Goal: Task Accomplishment & Management: Use online tool/utility

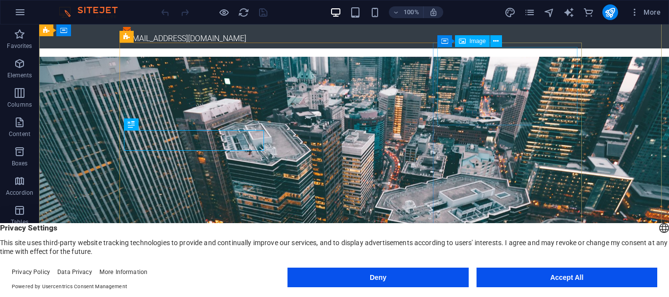
scroll to position [39, 0]
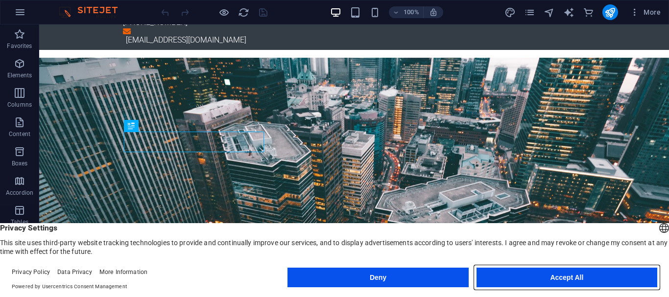
click at [545, 274] on button "Accept All" at bounding box center [566, 278] width 181 height 20
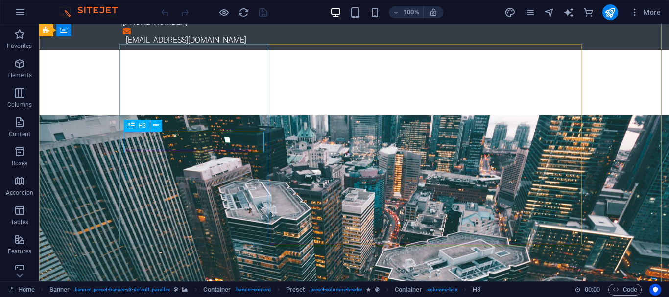
scroll to position [216, 0]
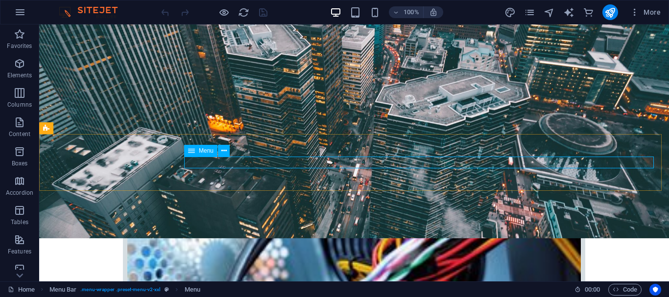
click at [192, 151] on icon at bounding box center [191, 151] width 7 height 12
click at [193, 149] on icon at bounding box center [191, 151] width 7 height 12
click at [225, 152] on icon at bounding box center [223, 151] width 5 height 10
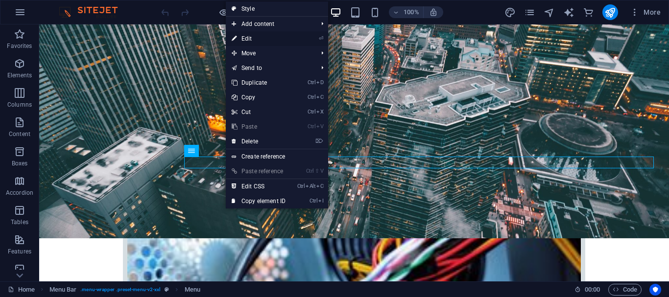
click at [285, 39] on link "⏎ Edit" at bounding box center [259, 38] width 66 height 15
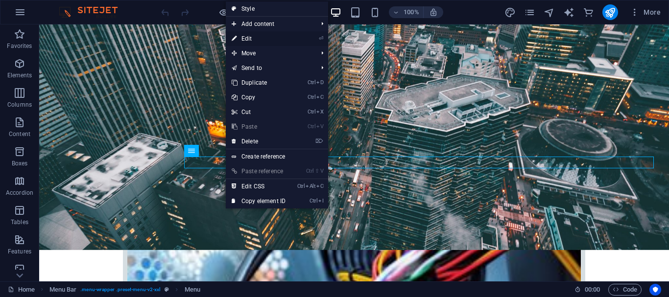
select select
select select "1"
select select
select select "2"
select select
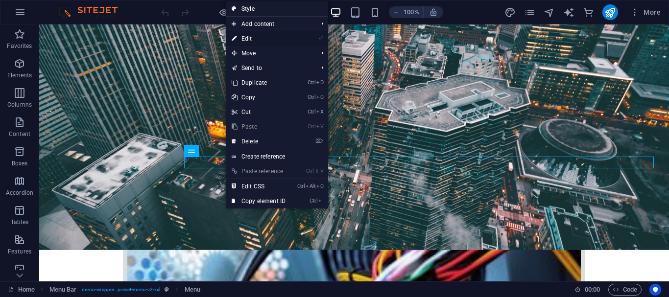
select select "3"
select select
select select "4"
select select
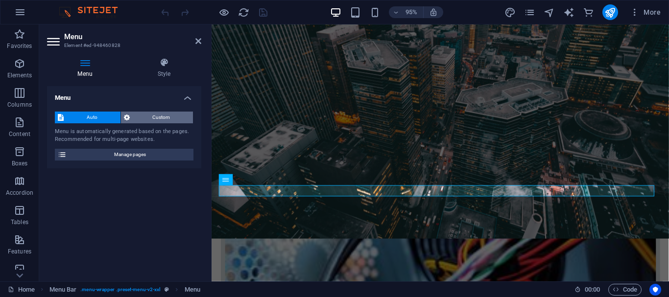
click at [146, 117] on span "Custom" at bounding box center [162, 118] width 58 height 12
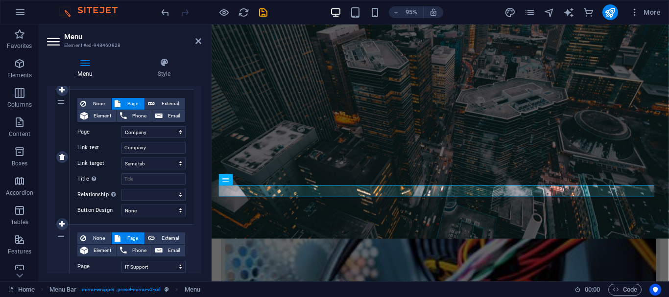
scroll to position [223, 0]
click at [165, 103] on span "External" at bounding box center [170, 104] width 24 height 12
select select
select select "blank"
select select
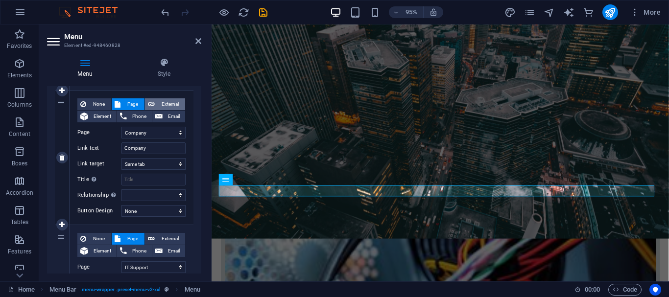
select select
click at [130, 104] on span "Page" at bounding box center [132, 104] width 18 height 12
select select
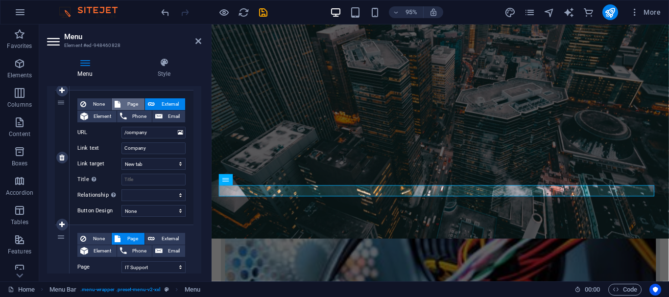
select select
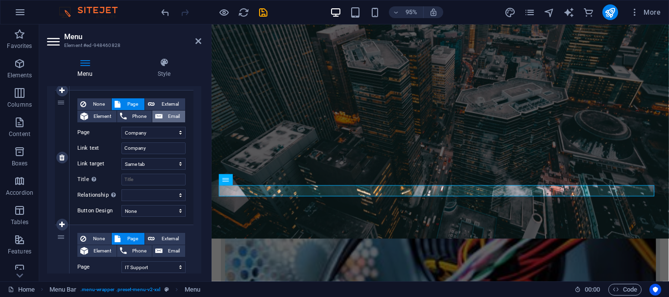
click at [167, 115] on span "Email" at bounding box center [174, 117] width 17 height 12
select select
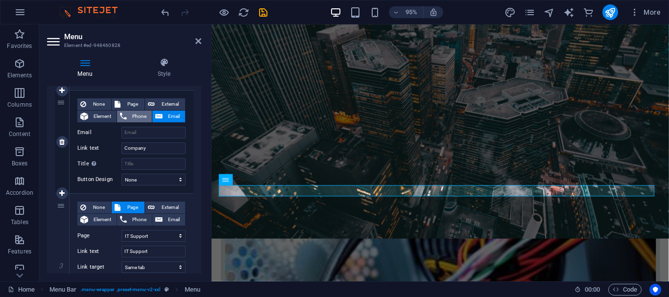
click at [135, 116] on span "Phone" at bounding box center [139, 117] width 19 height 12
select select
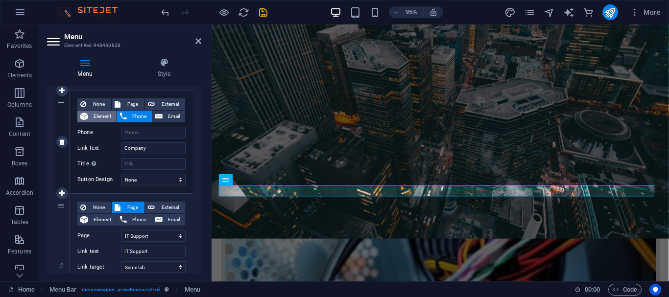
click at [106, 114] on span "Element" at bounding box center [102, 117] width 23 height 12
select select
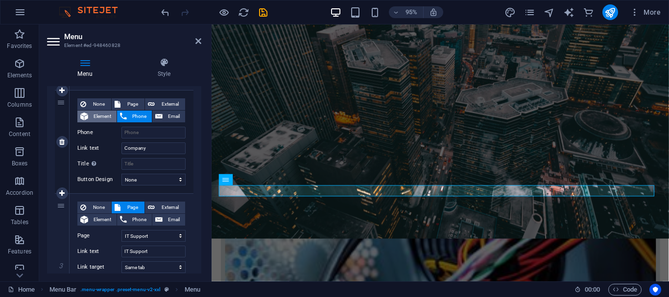
select select
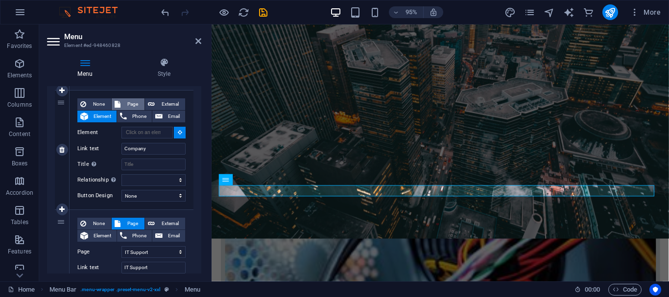
click at [126, 104] on span "Page" at bounding box center [132, 104] width 18 height 12
select select
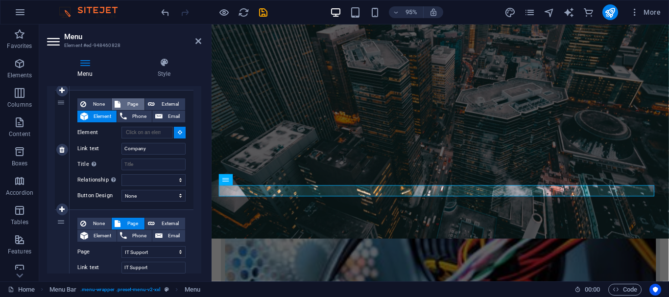
select select
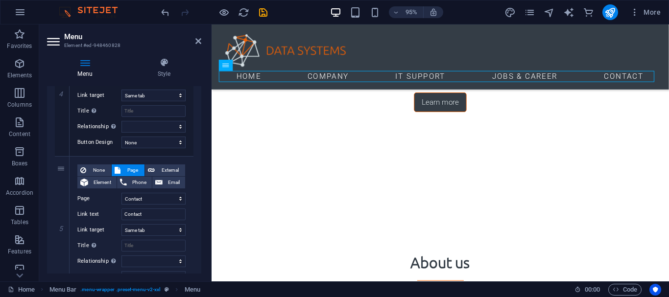
scroll to position [606, 0]
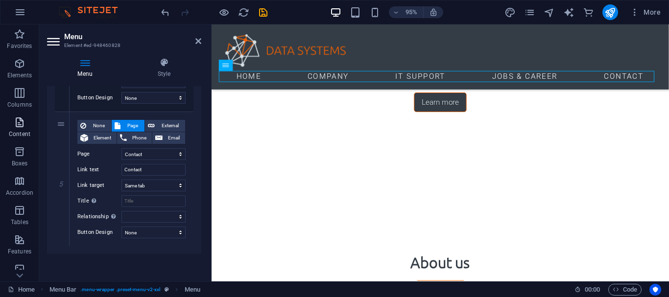
click at [21, 126] on icon "button" at bounding box center [20, 123] width 12 height 12
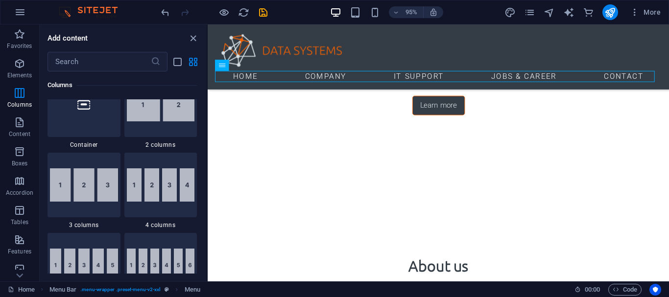
scroll to position [510, 0]
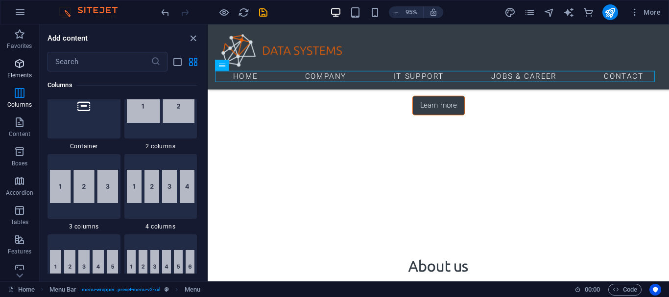
click at [21, 64] on icon "button" at bounding box center [20, 64] width 12 height 12
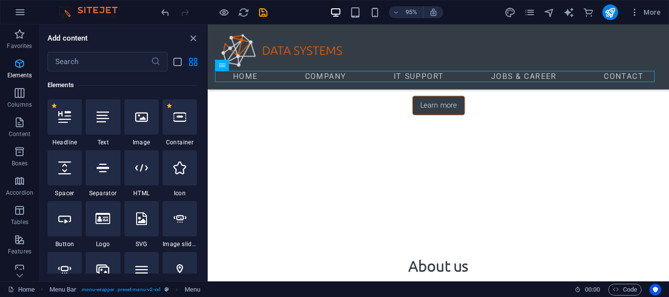
scroll to position [104, 0]
click at [66, 110] on div at bounding box center [64, 116] width 34 height 35
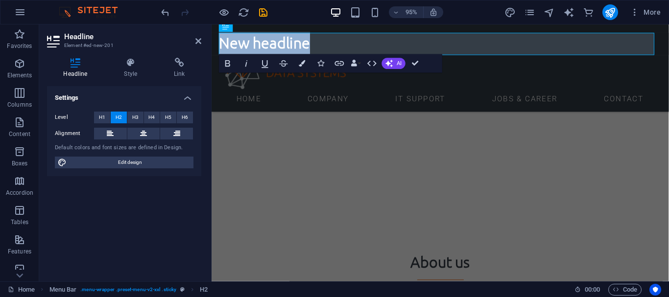
scroll to position [1303, 0]
click at [16, 120] on icon "button" at bounding box center [20, 123] width 12 height 12
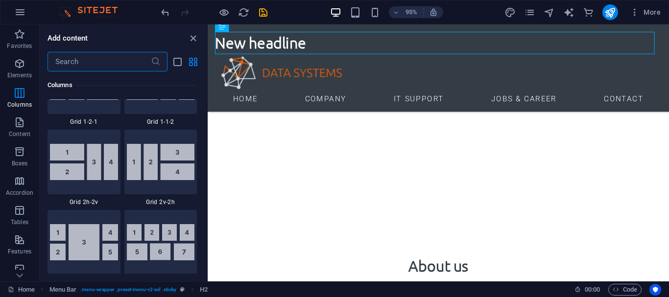
scroll to position [1498, 0]
click at [15, 124] on icon "button" at bounding box center [20, 123] width 12 height 12
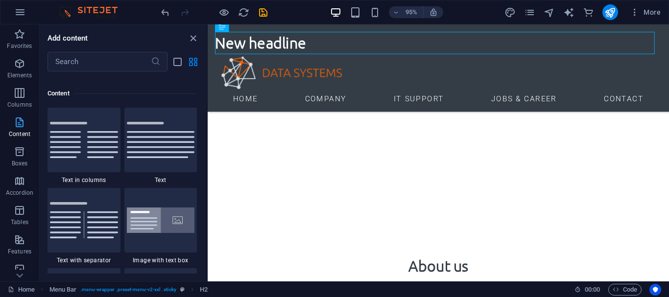
scroll to position [1713, 0]
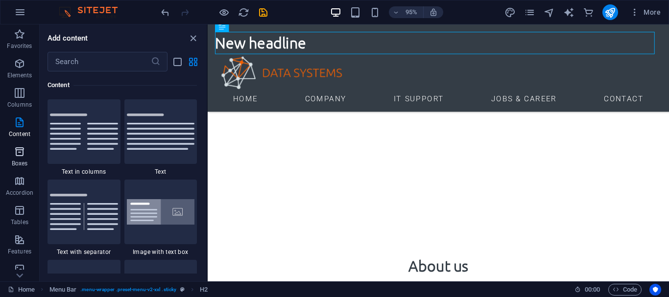
click at [21, 153] on icon "button" at bounding box center [20, 152] width 12 height 12
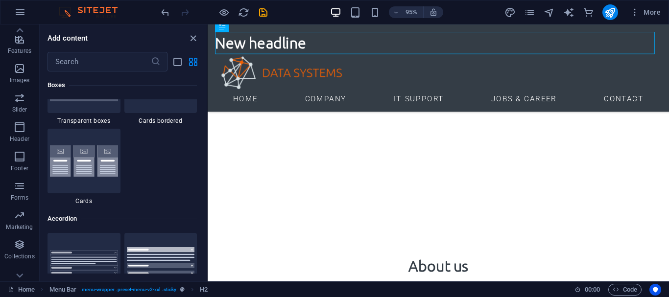
scroll to position [213, 0]
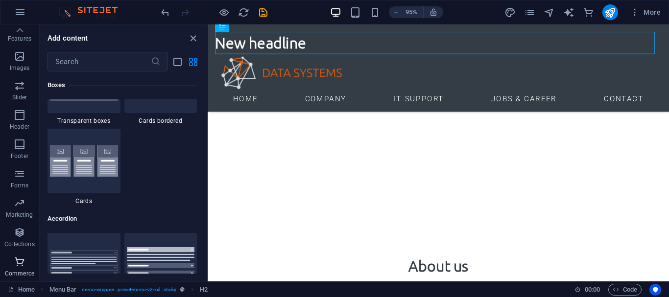
click at [15, 272] on p "Commerce" at bounding box center [19, 274] width 29 height 8
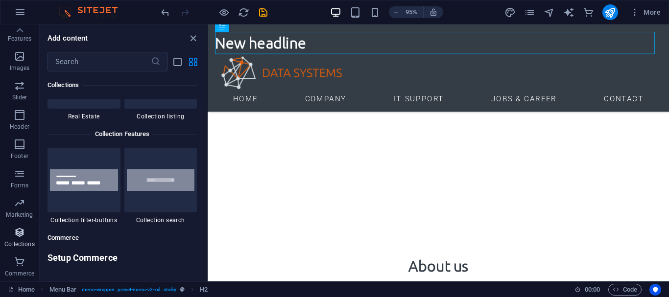
scroll to position [9436, 0]
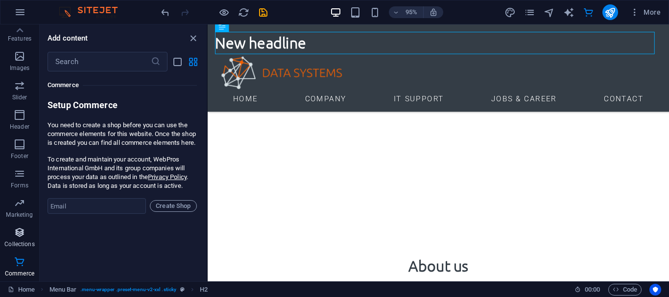
click at [21, 235] on icon "button" at bounding box center [20, 233] width 12 height 12
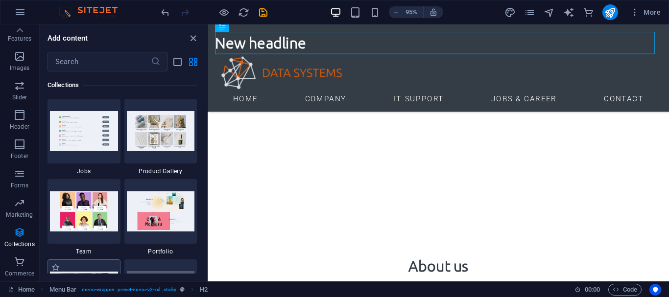
scroll to position [9067, 0]
click at [25, 209] on icon "button" at bounding box center [20, 203] width 12 height 12
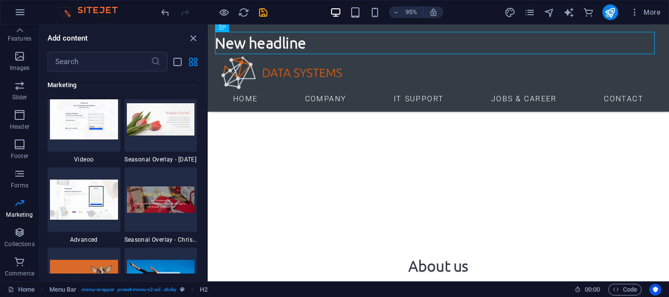
scroll to position [8220, 0]
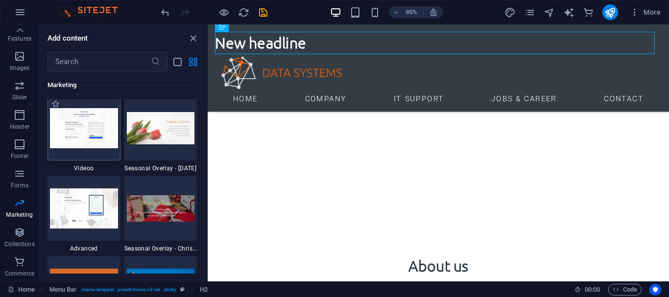
click at [85, 140] on img at bounding box center [84, 128] width 68 height 40
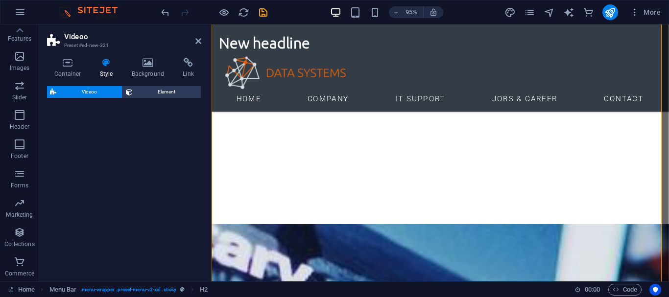
select select "%"
select select "rem"
select select "px"
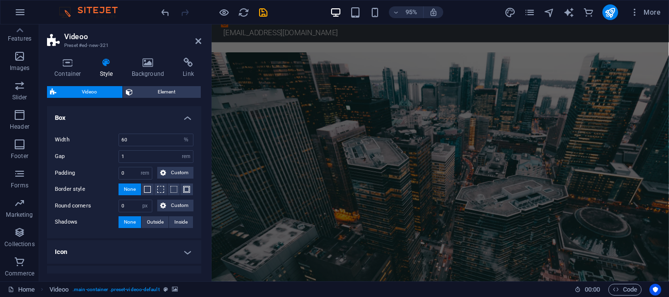
scroll to position [46, 0]
drag, startPoint x: 19, startPoint y: 174, endPoint x: 21, endPoint y: 169, distance: 5.5
click at [19, 174] on icon "button" at bounding box center [20, 174] width 12 height 12
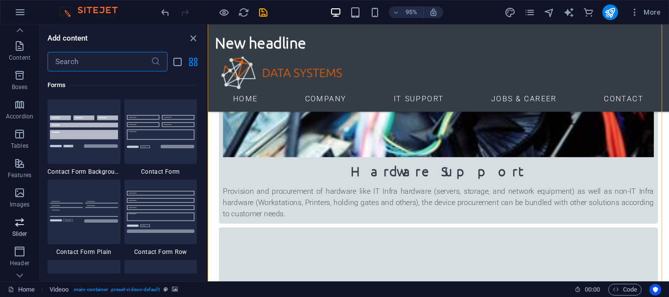
scroll to position [0, 0]
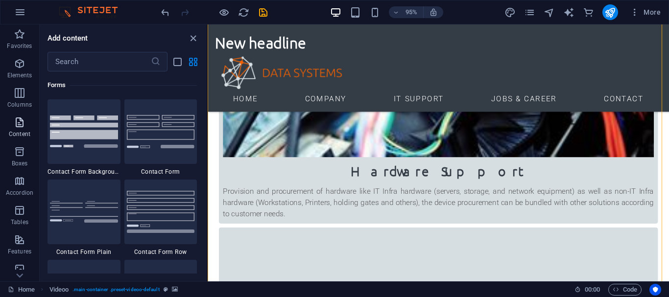
click at [20, 128] on span "Content" at bounding box center [19, 129] width 39 height 24
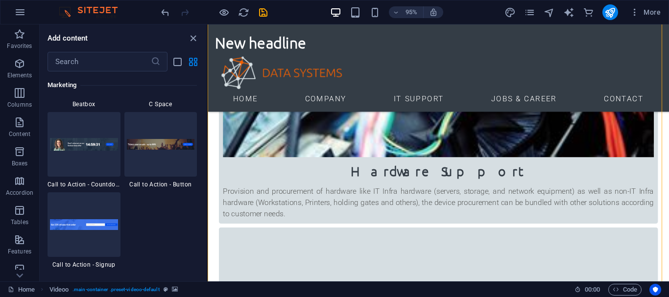
scroll to position [8766, 0]
click at [17, 42] on span "Favorites" at bounding box center [19, 40] width 39 height 24
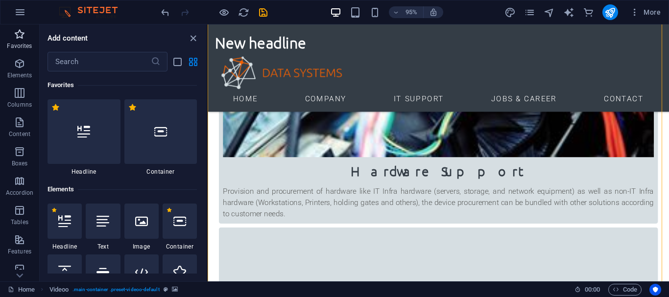
scroll to position [0, 0]
click at [528, 9] on icon "pages" at bounding box center [529, 12] width 11 height 11
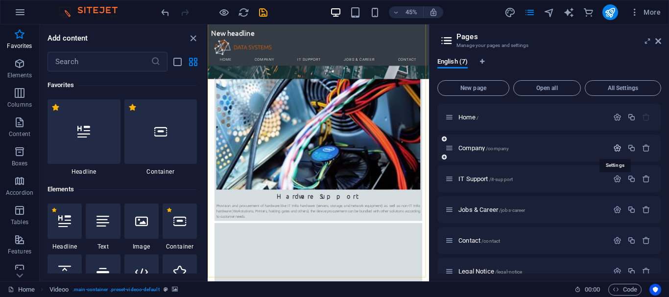
click at [616, 151] on icon "button" at bounding box center [617, 148] width 8 height 8
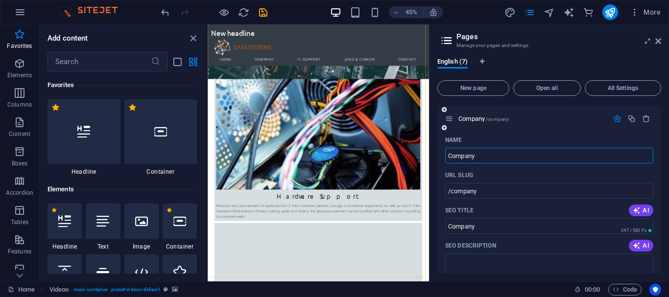
scroll to position [30, 0]
type input "PT"
type input "/pt"
type input "PT"
type input "PT LA"
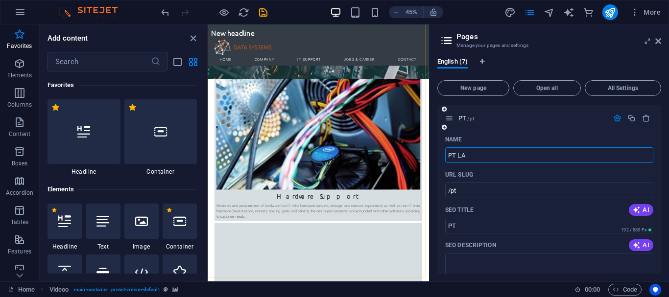
type input "/pt-la"
type input "PT LA"
type input "PT LAMDA T"
type input "/pt-lamda"
type input "PT LAMDA"
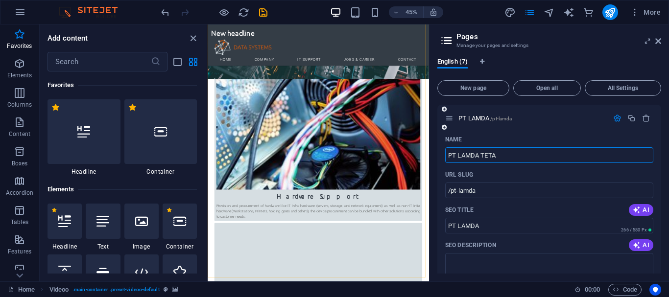
type input "PT LAMDA TETA C"
type input "/pt-lamda-teta"
type input "PT LAMDA TETA"
type input "PT LAMDA TETA CORPO"
type input "/pt-lamda-teta-co"
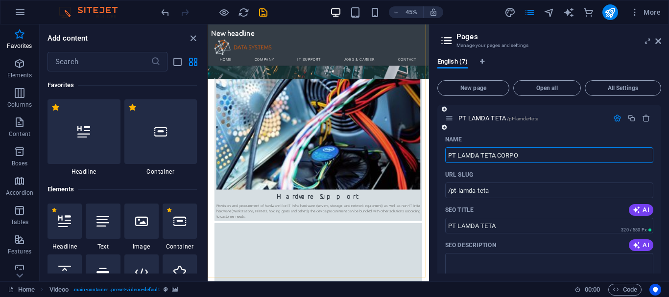
type input "PT LAMDA TETA CO"
type input "PT LAMDA TETA CORPORA"
type input "/pt-lamda-teta-corpo"
type input "PT LAMDA TETA CORPO"
type input "PT LAMDA TETA CORPORA"
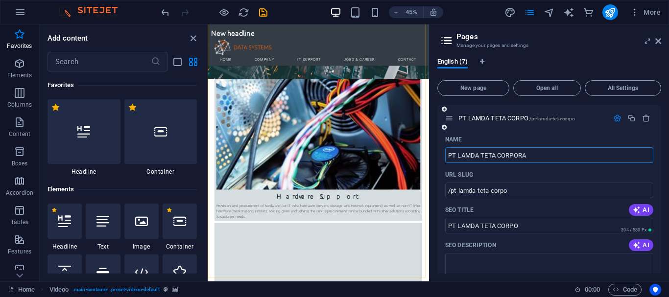
type input "/pt-lamda-teta-corpora"
type input "PT LAMDA TETA CORPORA"
type input "C"
type input "/c"
type input "C"
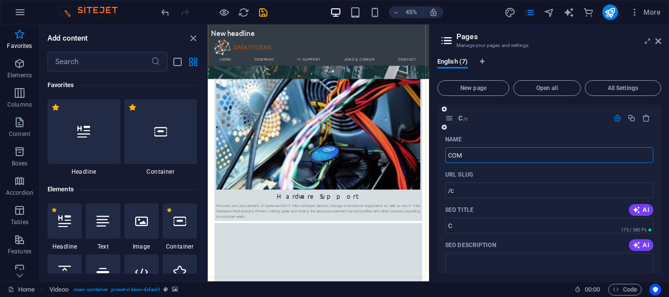
type input "COM"
type input "/com"
type input "COM"
type input "C"
type input "/"
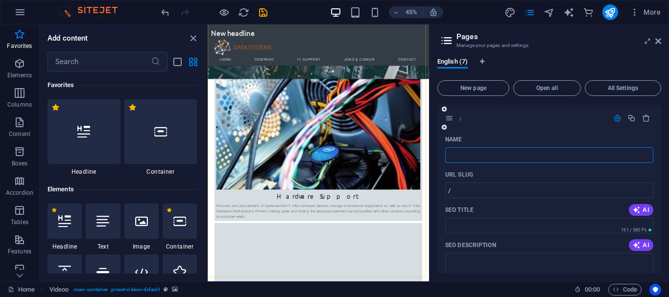
type input "P"
type input "/p"
type input "P"
type input "/"
type input "PT."
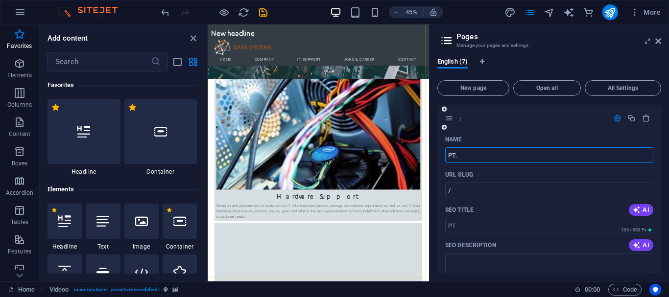
type input "/pt"
type input "PT"
type input "PT. LAM"
type input "PT."
type input "PT. LAMA"
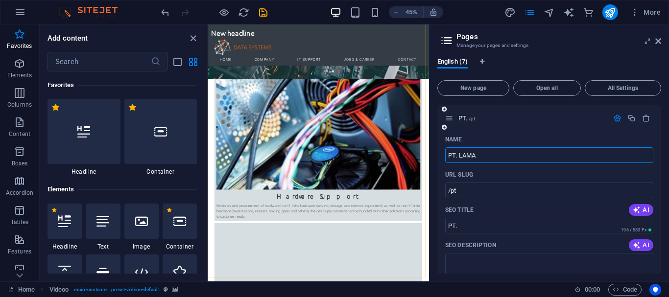
type input "/pt-lama"
type input "PT. LAMA"
type input "PT. LAM"
type input "PT. LAMA"
type input "PT. LAMDA"
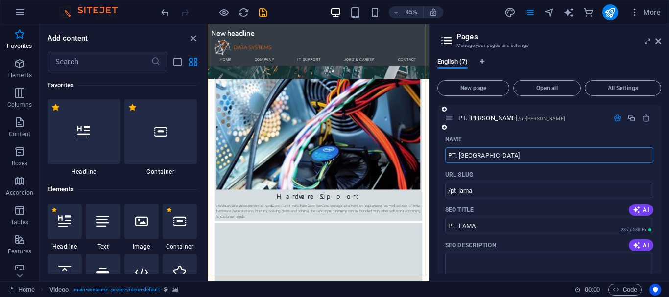
type input "/pt-lam"
type input "PT. LAM"
type input "PT. LAMDA TETA C"
type input "/pt-lamda-teta"
type input "PT. LAMDA TETA"
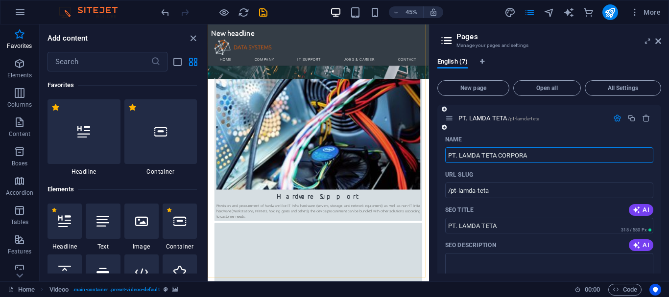
type input "PT. LAMDA TETA CORPORA"
type input "/pt-lamda-teta-corpora"
type input "PT. LAMDA TETA CORPORA"
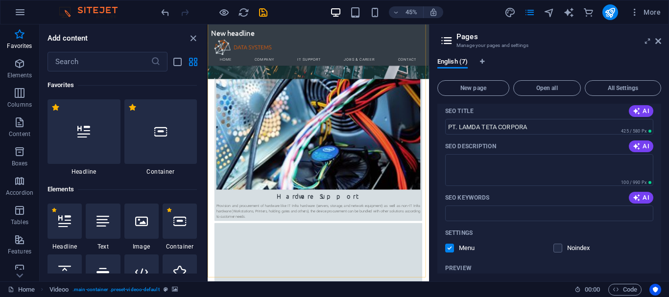
scroll to position [131, 0]
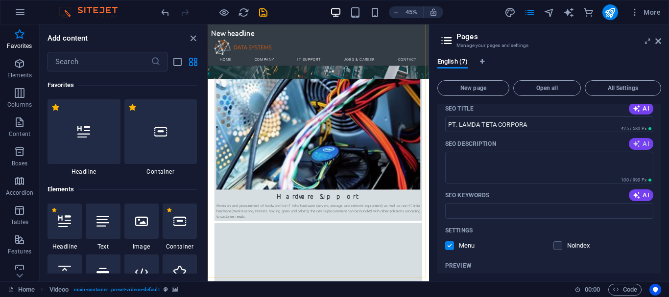
type input "PT. LAMDA TETA CORPORA"
click at [642, 142] on span "AI" at bounding box center [641, 144] width 17 height 8
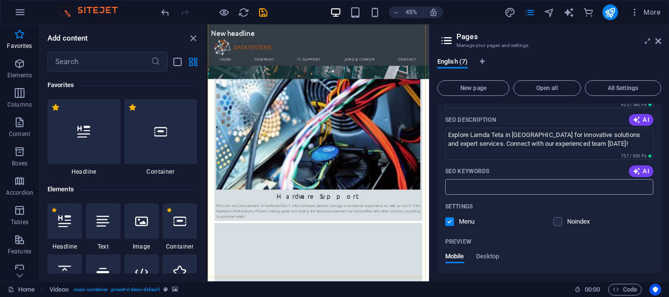
type textarea "Explore Lamda Teta in Bandung for innovative solutions and expert services. Con…"
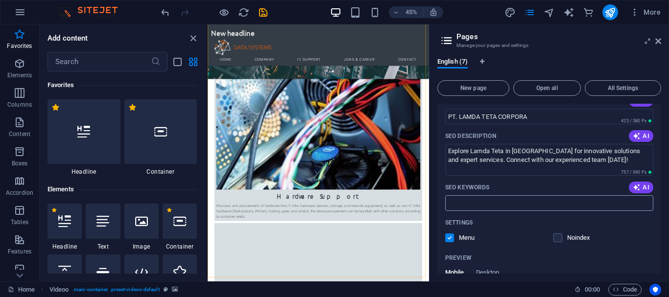
scroll to position [149, 0]
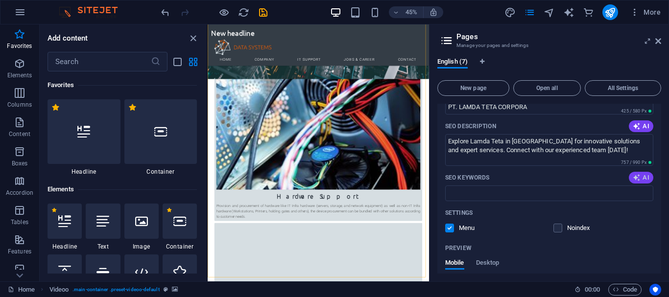
click at [639, 174] on span "AI" at bounding box center [641, 178] width 17 height 8
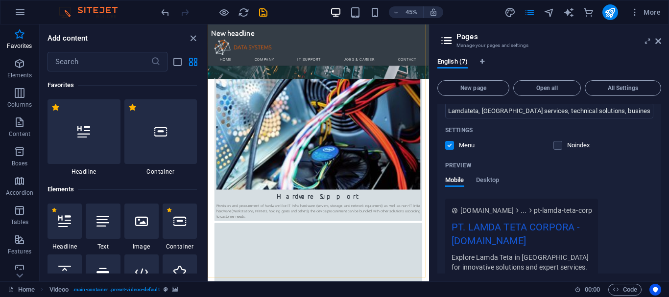
type input "Lamdateta, Bandung services, technical solutions, business growth, team leaders…"
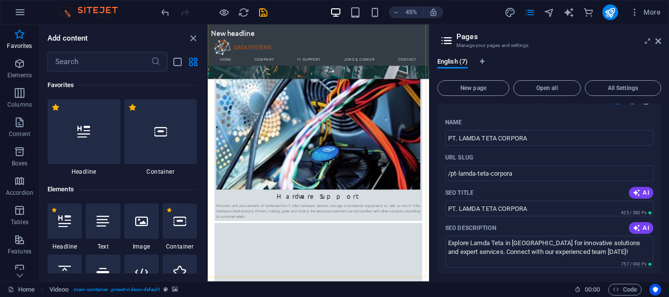
scroll to position [0, 0]
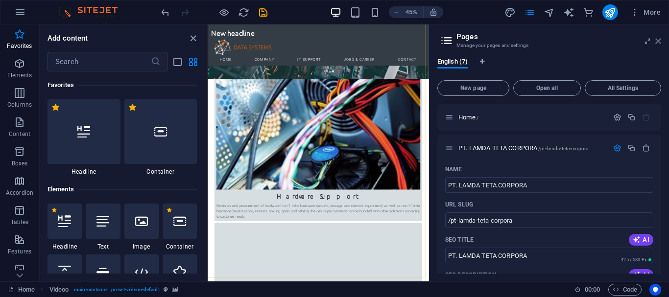
click at [659, 41] on icon at bounding box center [658, 41] width 6 height 8
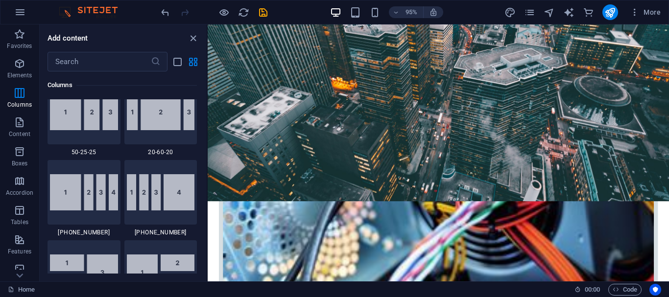
scroll to position [1083, 0]
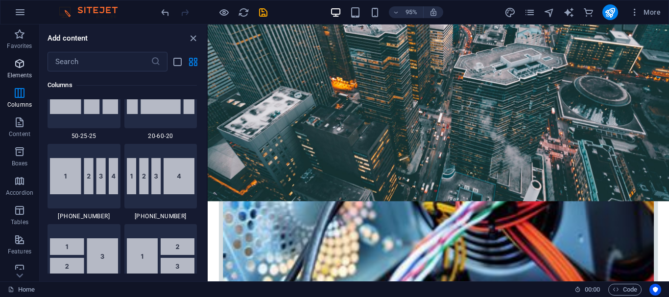
click at [14, 72] on p "Elements" at bounding box center [19, 75] width 25 height 8
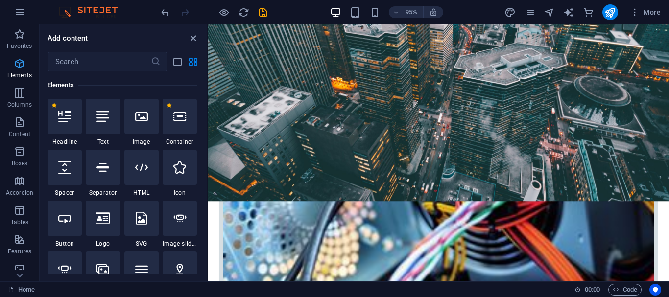
scroll to position [104, 0]
click at [17, 135] on p "Content" at bounding box center [20, 134] width 22 height 8
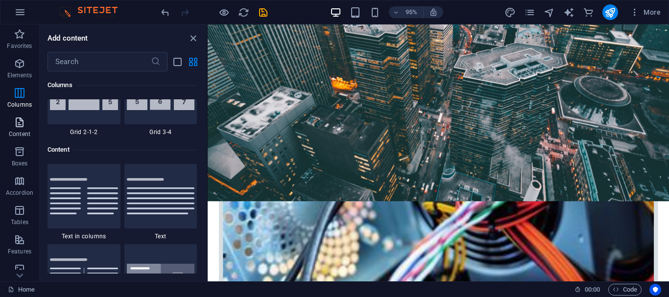
scroll to position [1713, 0]
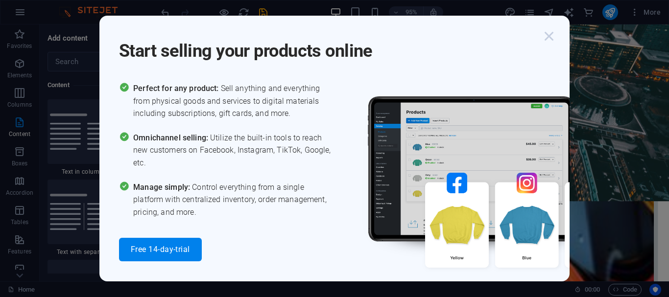
click at [549, 30] on icon "button" at bounding box center [549, 36] width 18 height 18
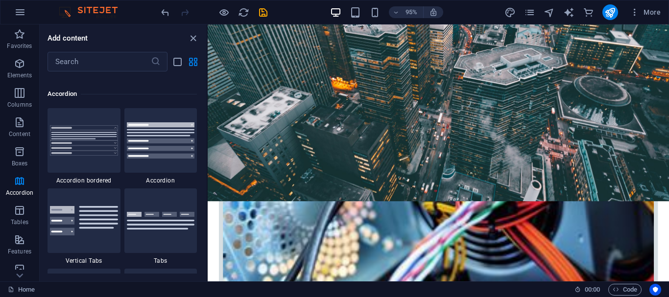
scroll to position [3118, 0]
click at [86, 59] on input "text" at bounding box center [98, 62] width 103 height 20
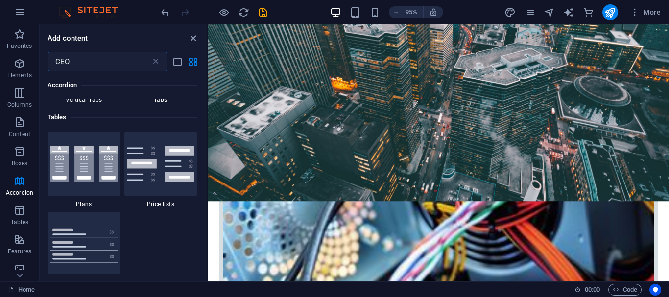
scroll to position [0, 0]
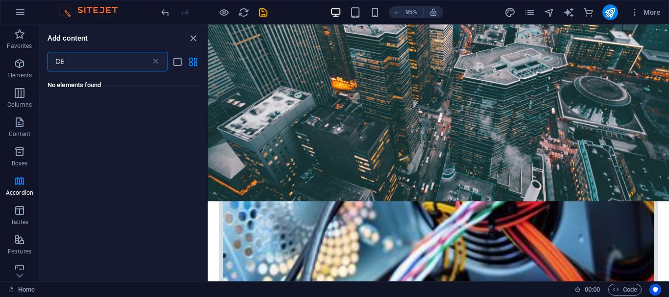
type input "C"
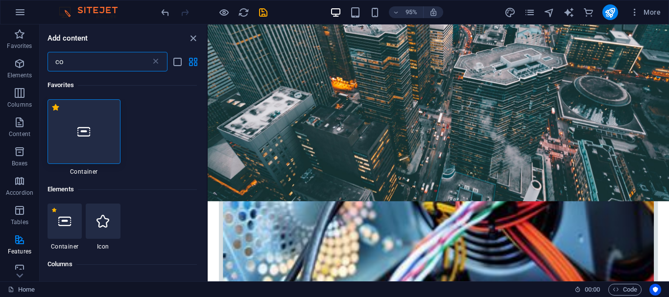
type input "c"
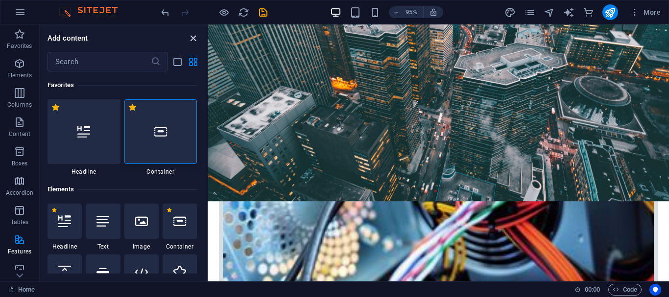
click at [189, 35] on icon "close panel" at bounding box center [193, 38] width 11 height 11
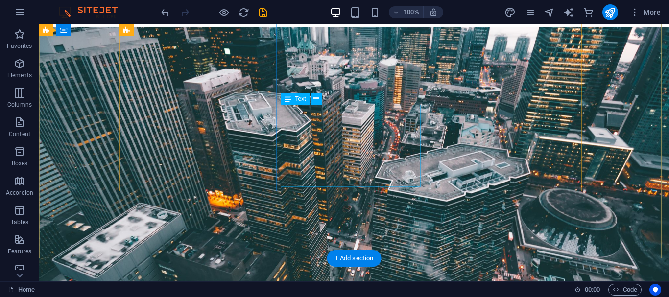
scroll to position [90, 0]
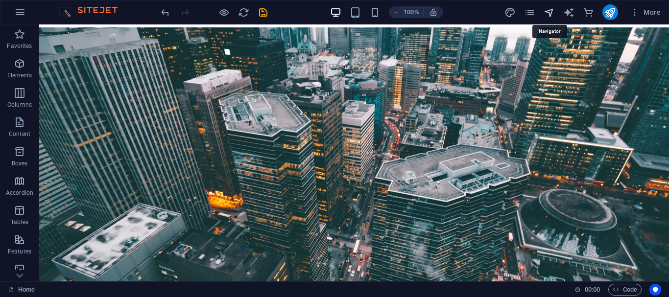
click at [550, 12] on icon "navigator" at bounding box center [549, 12] width 11 height 11
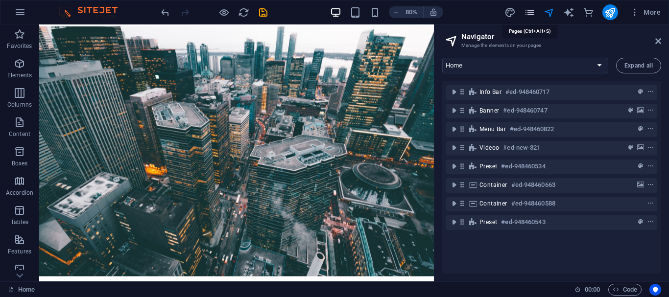
click at [532, 12] on icon "pages" at bounding box center [529, 12] width 11 height 11
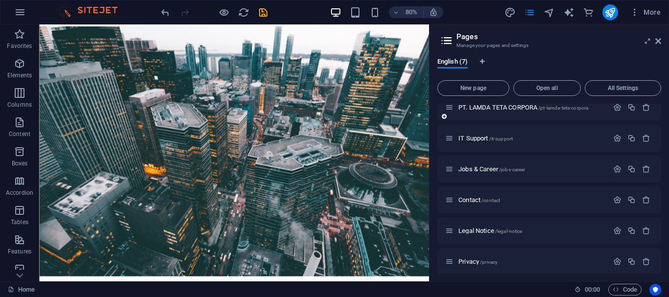
scroll to position [46, 0]
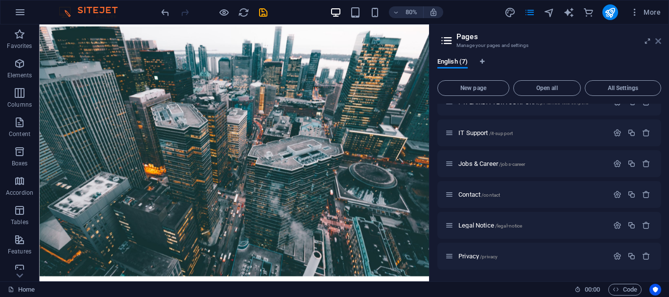
click at [659, 41] on icon at bounding box center [658, 41] width 6 height 8
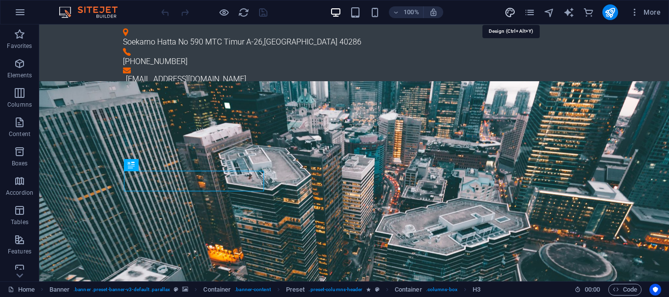
click at [513, 16] on icon "design" at bounding box center [509, 12] width 11 height 11
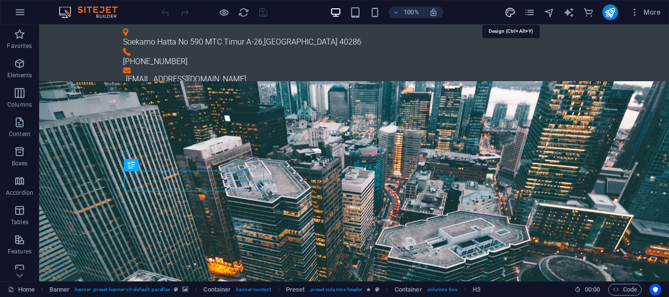
select select "px"
select select "300"
select select "px"
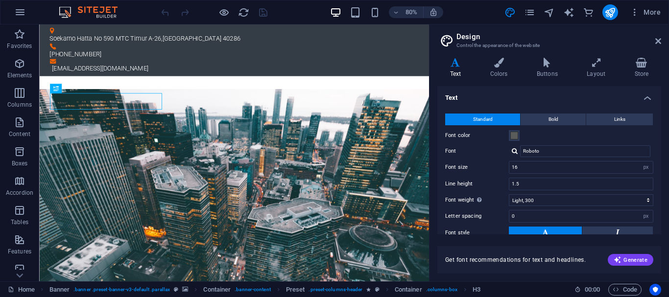
scroll to position [260, 0]
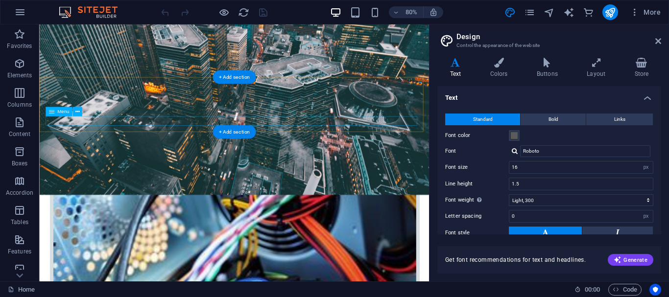
select select
select select "1"
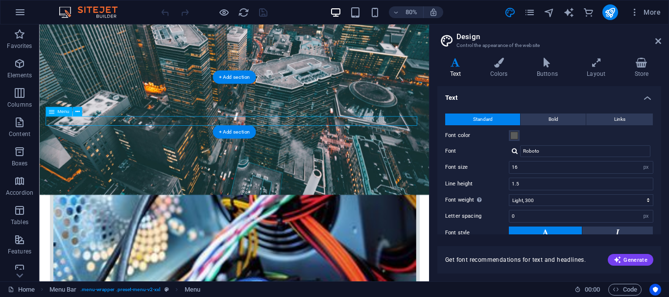
select select
select select "2"
select select
select select "3"
select select
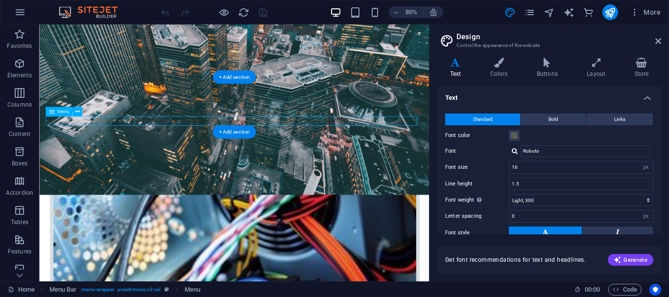
select select "4"
select select
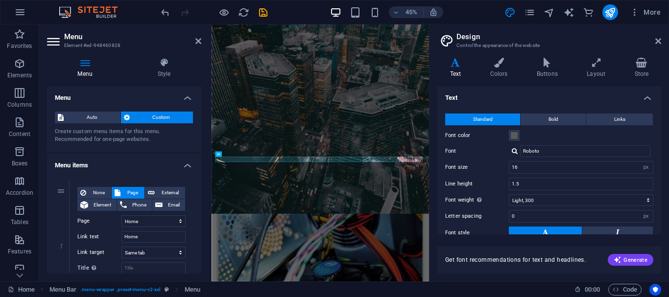
click at [143, 119] on span "Custom" at bounding box center [162, 118] width 58 height 12
click at [96, 117] on span "Auto" at bounding box center [92, 118] width 51 height 12
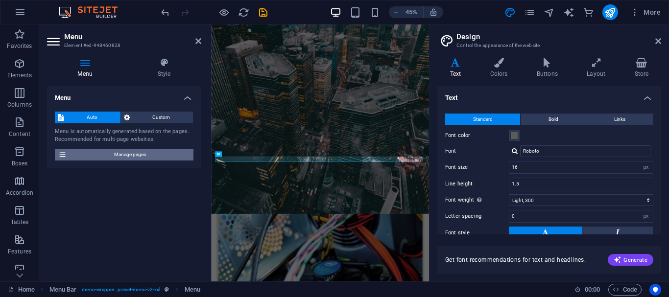
click at [149, 151] on span "Manage pages" at bounding box center [130, 155] width 121 height 12
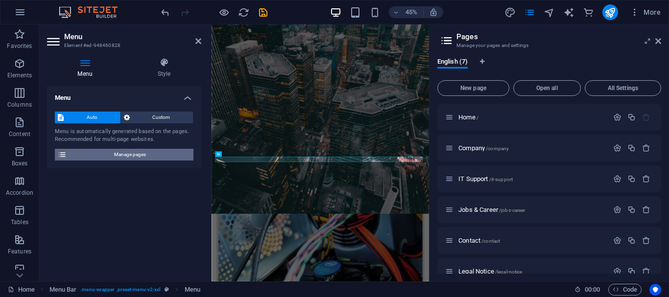
click at [149, 151] on span "Manage pages" at bounding box center [130, 155] width 121 height 12
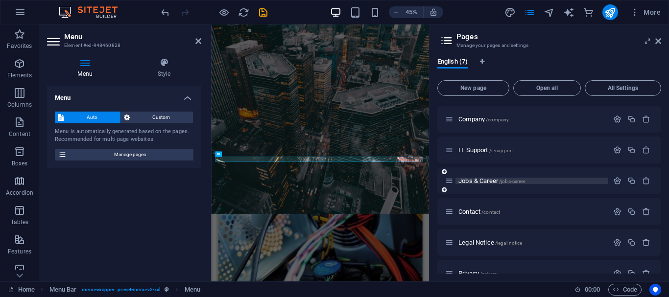
scroll to position [0, 0]
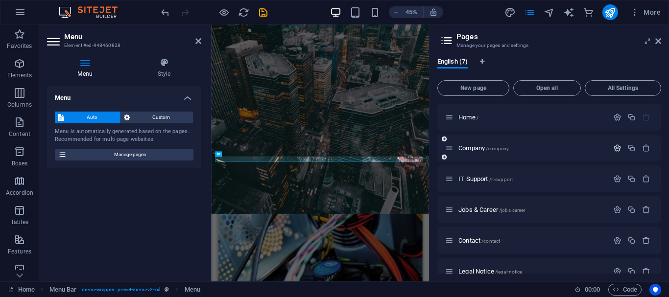
click at [616, 147] on icon "button" at bounding box center [617, 148] width 8 height 8
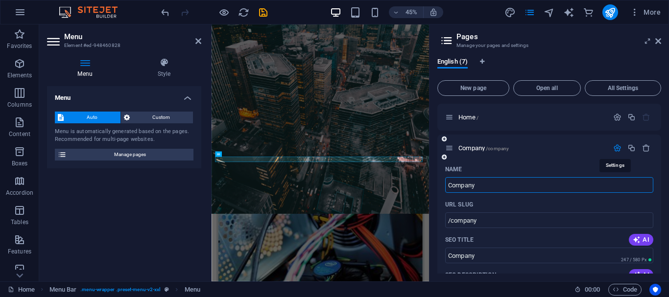
click at [616, 147] on icon "button" at bounding box center [617, 148] width 8 height 8
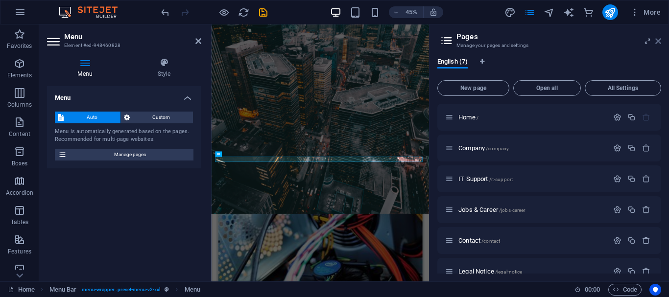
click at [657, 42] on icon at bounding box center [658, 41] width 6 height 8
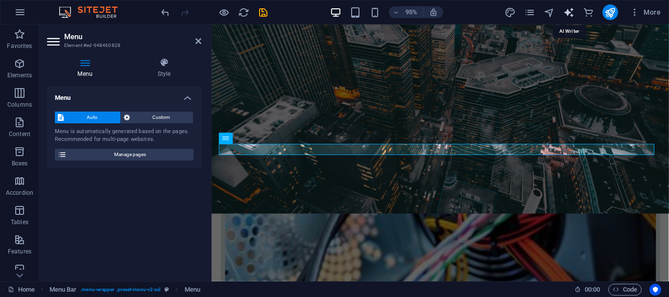
click at [568, 9] on icon "text_generator" at bounding box center [568, 12] width 11 height 11
select select "English"
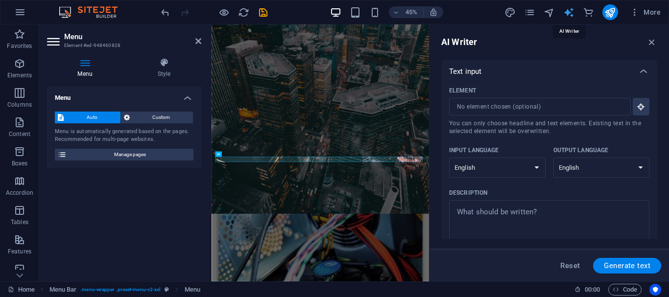
click at [568, 9] on icon "text_generator" at bounding box center [568, 12] width 11 height 11
click at [641, 107] on icon "button" at bounding box center [641, 106] width 9 height 9
click at [640, 104] on icon "button" at bounding box center [641, 106] width 9 height 9
click at [607, 106] on input "Element ​ You can only choose headline and text elements. Existing text in the …" at bounding box center [536, 107] width 175 height 18
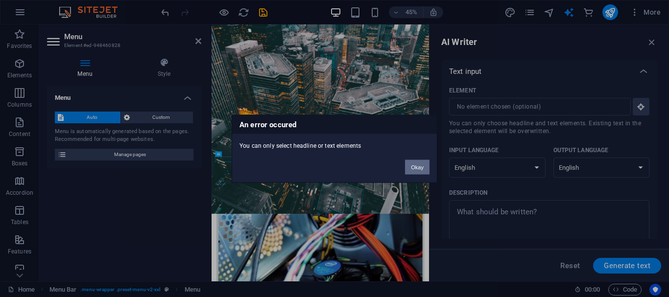
click at [414, 165] on button "Okay" at bounding box center [417, 167] width 24 height 15
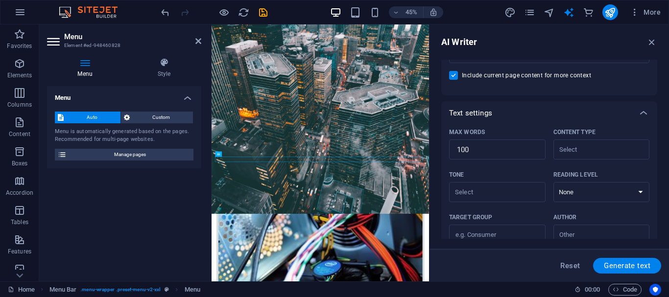
scroll to position [285, 0]
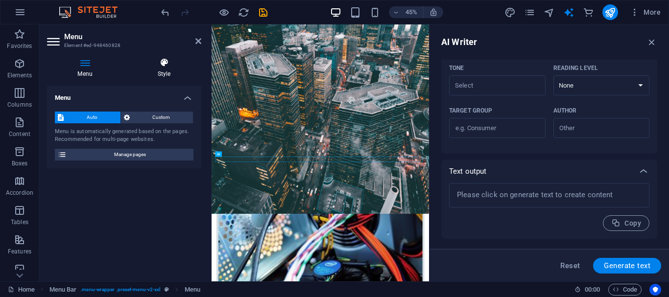
click at [159, 63] on icon at bounding box center [164, 63] width 74 height 10
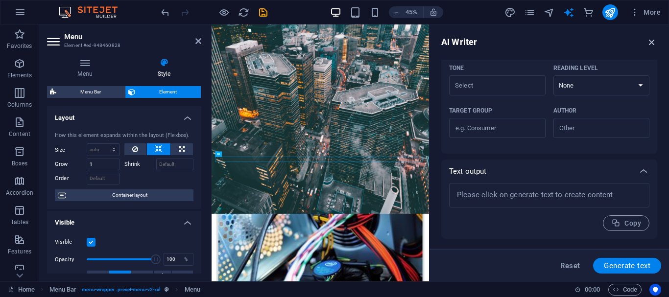
click at [652, 37] on icon "button" at bounding box center [651, 42] width 11 height 11
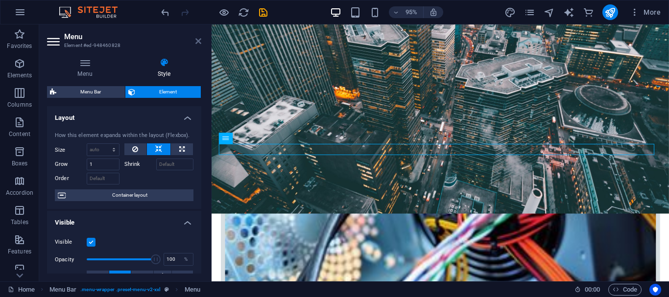
click at [198, 41] on icon at bounding box center [198, 41] width 6 height 8
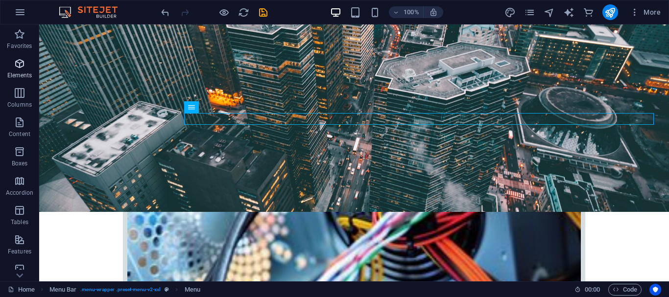
click at [18, 77] on p "Elements" at bounding box center [19, 75] width 25 height 8
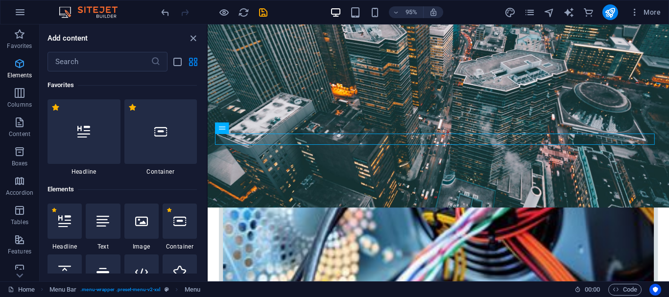
scroll to position [104, 0]
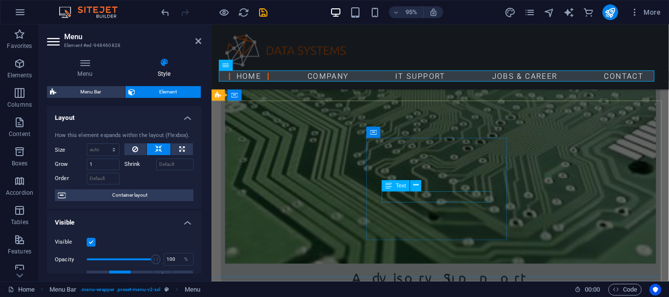
scroll to position [1323, 0]
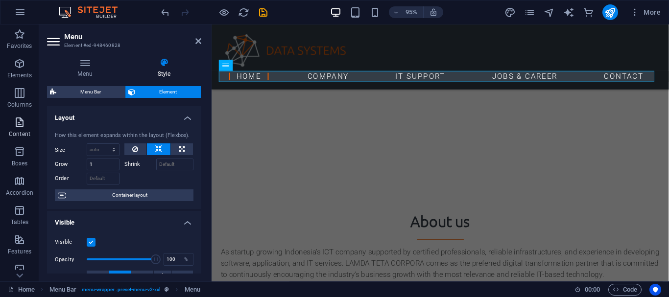
click at [19, 120] on icon "button" at bounding box center [20, 123] width 12 height 12
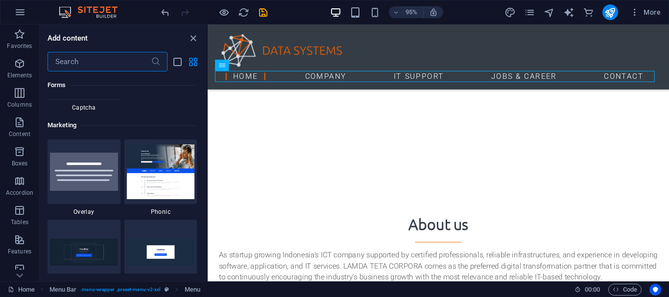
scroll to position [7928, 0]
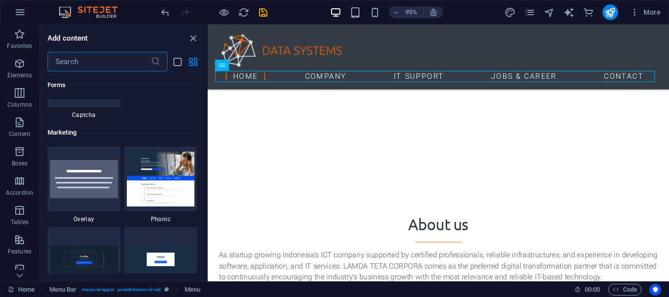
click at [134, 199] on img at bounding box center [161, 179] width 68 height 54
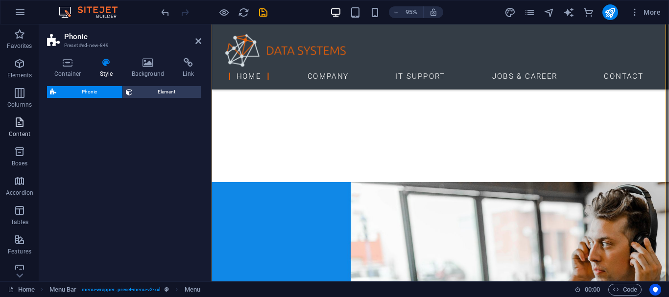
click at [19, 129] on span "Content" at bounding box center [19, 129] width 39 height 24
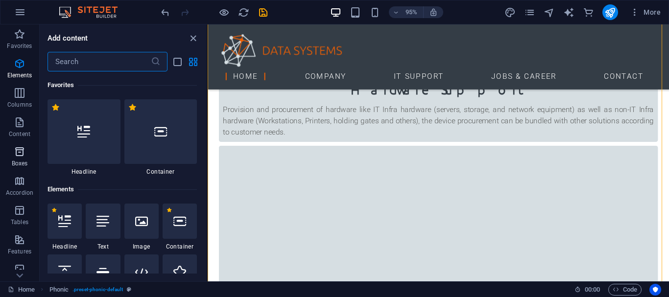
scroll to position [1713, 0]
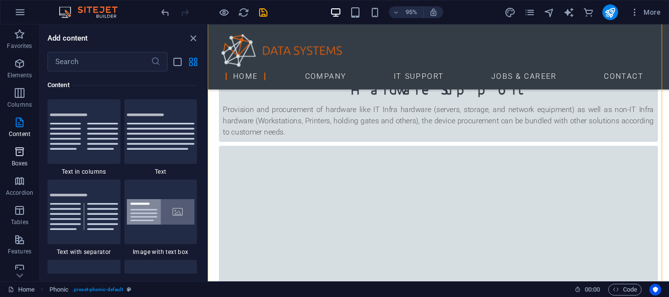
click at [18, 157] on icon "button" at bounding box center [20, 152] width 12 height 12
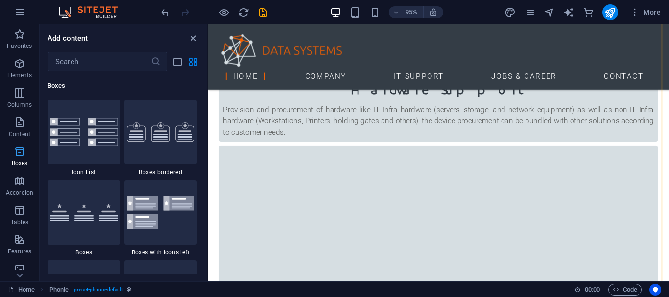
scroll to position [2701, 0]
click at [21, 126] on icon "button" at bounding box center [20, 123] width 12 height 12
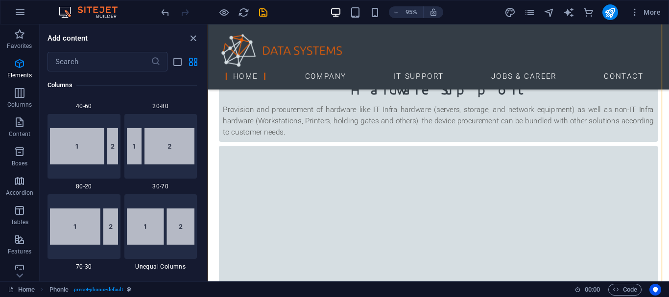
scroll to position [792, 0]
click at [19, 162] on p "Boxes" at bounding box center [20, 164] width 16 height 8
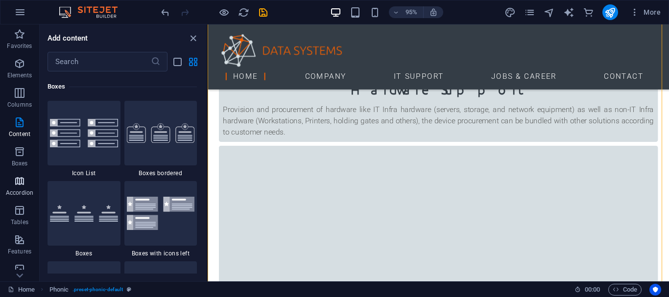
scroll to position [2701, 0]
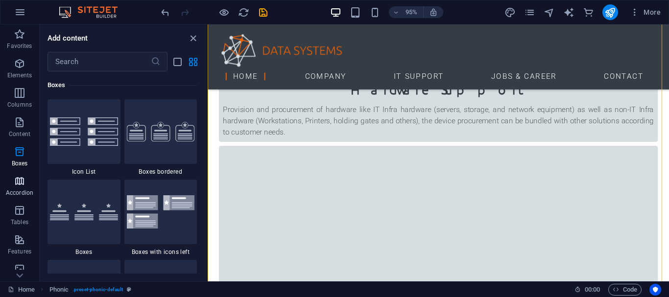
click at [24, 182] on icon "button" at bounding box center [20, 181] width 12 height 12
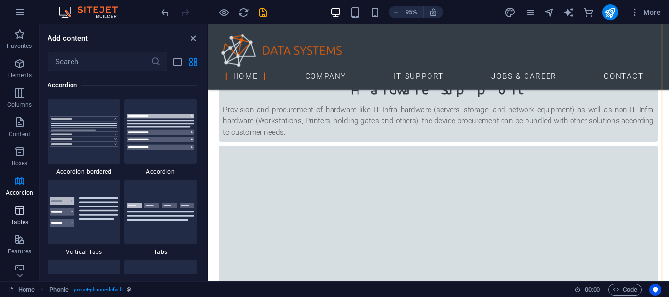
click at [28, 214] on span "Tables" at bounding box center [19, 217] width 39 height 24
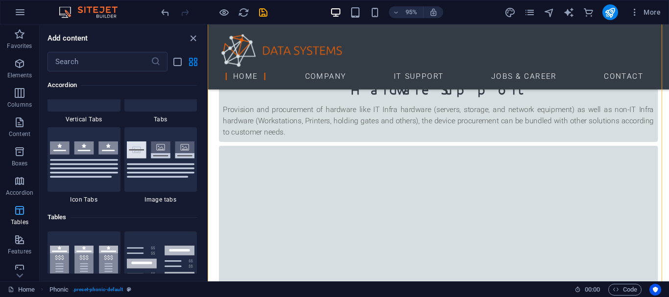
scroll to position [3391, 0]
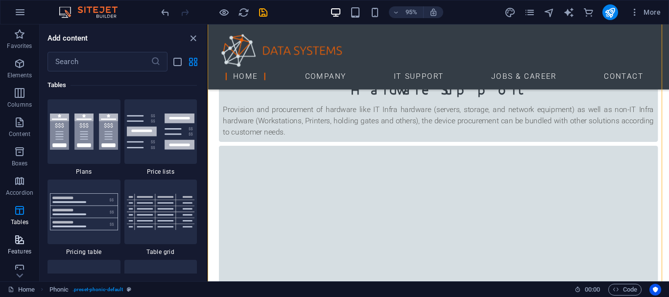
click at [20, 238] on icon "button" at bounding box center [20, 240] width 12 height 12
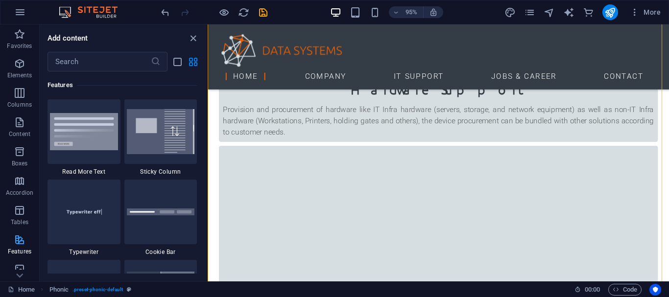
scroll to position [3817, 0]
click at [14, 268] on icon "button" at bounding box center [20, 269] width 12 height 12
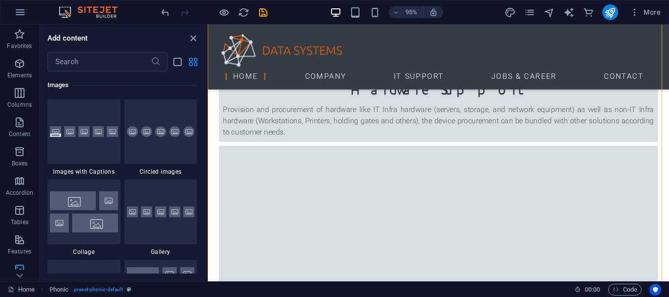
scroll to position [213, 0]
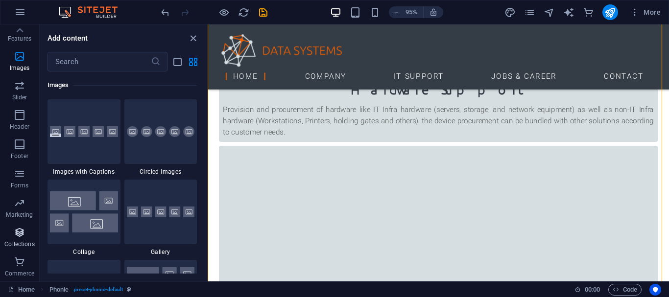
click at [21, 233] on icon "button" at bounding box center [20, 233] width 12 height 12
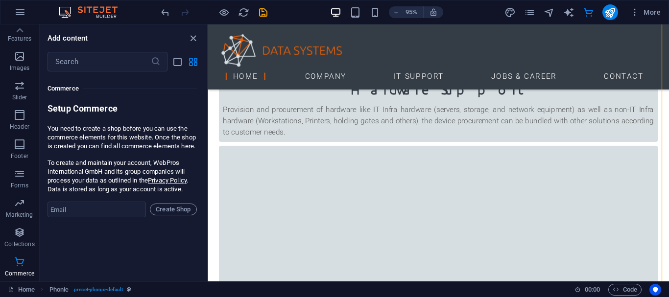
scroll to position [9433, 0]
click at [26, 203] on span "Marketing" at bounding box center [19, 209] width 39 height 24
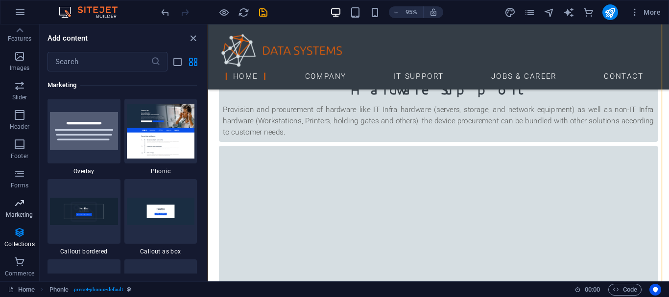
scroll to position [7976, 0]
click at [19, 178] on icon "button" at bounding box center [20, 174] width 12 height 12
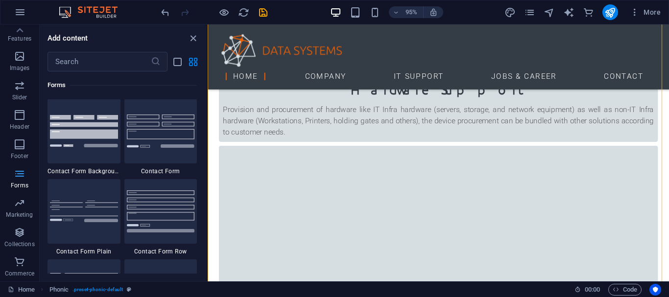
scroll to position [7149, 0]
click at [19, 150] on span "Footer" at bounding box center [19, 151] width 39 height 24
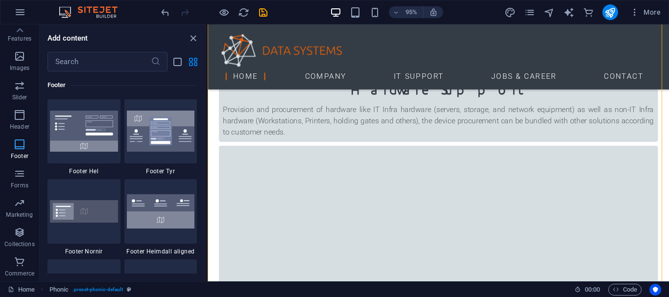
scroll to position [6483, 0]
click at [22, 122] on span "Header" at bounding box center [19, 121] width 39 height 24
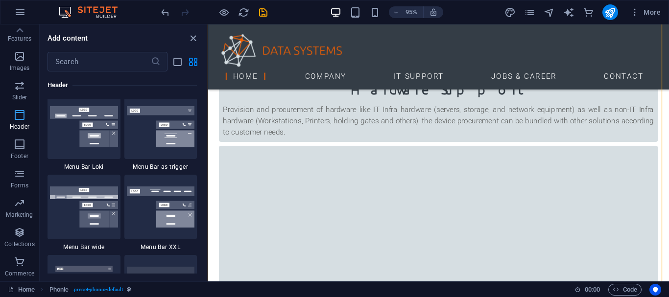
scroll to position [5896, 0]
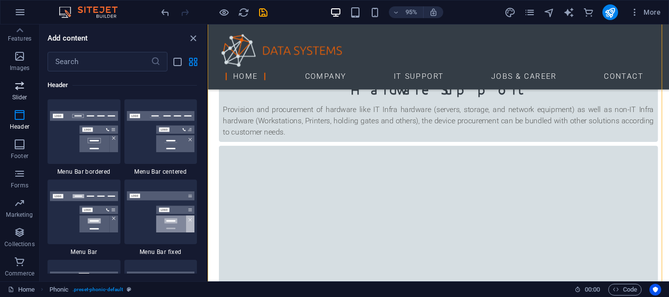
click at [22, 93] on span "Slider" at bounding box center [19, 92] width 39 height 24
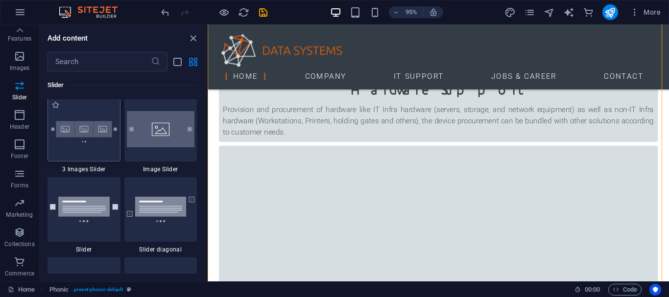
scroll to position [5551, 0]
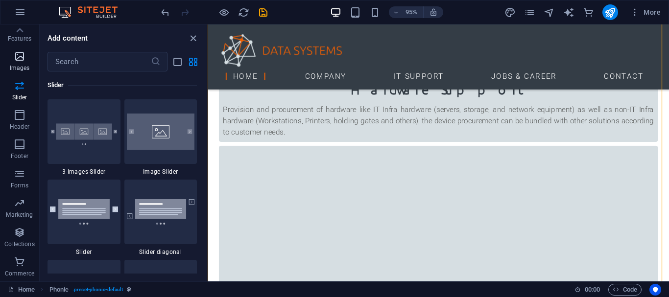
click at [21, 58] on icon "button" at bounding box center [20, 56] width 12 height 12
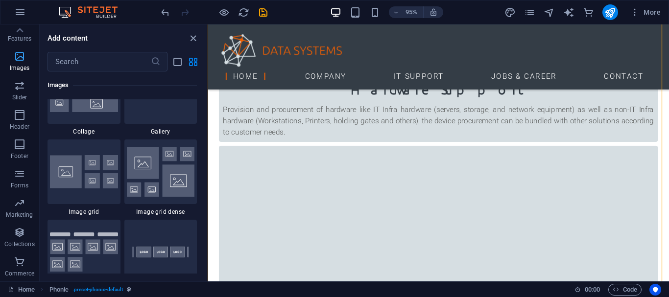
scroll to position [4965, 0]
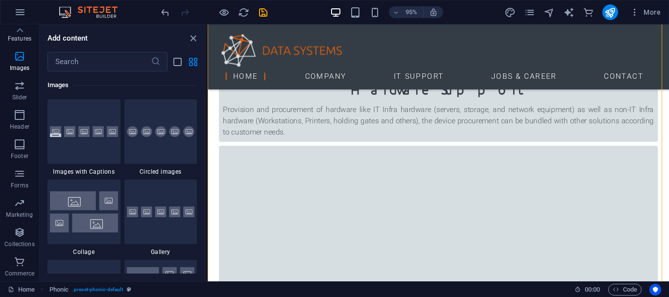
click at [16, 39] on p "Features" at bounding box center [20, 39] width 24 height 8
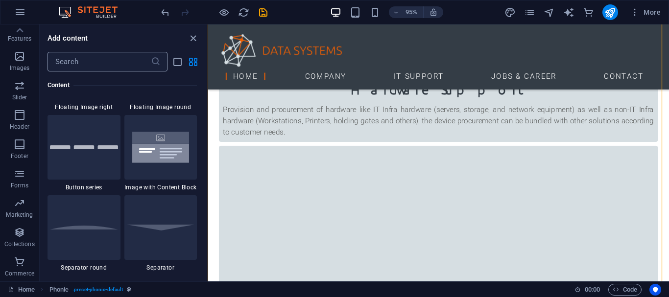
scroll to position [2246, 0]
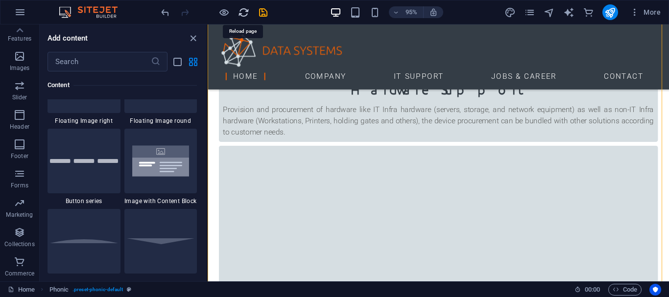
click at [243, 14] on icon "reload" at bounding box center [243, 12] width 11 height 11
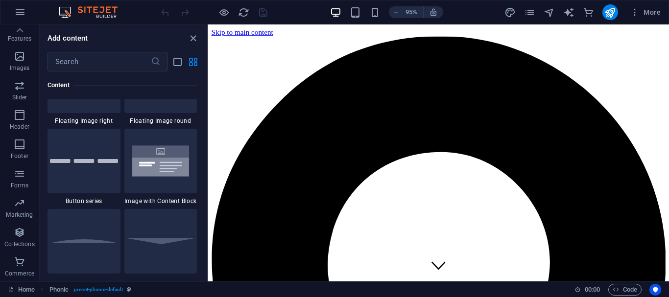
scroll to position [600, 0]
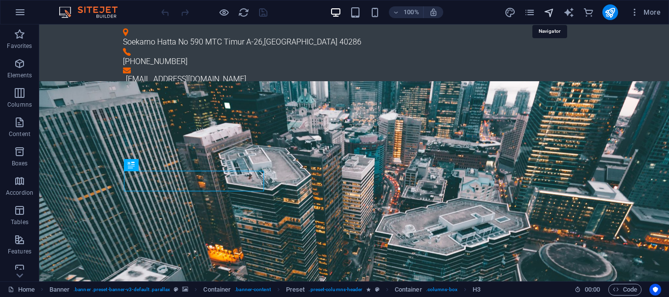
click at [549, 12] on icon "navigator" at bounding box center [549, 12] width 11 height 11
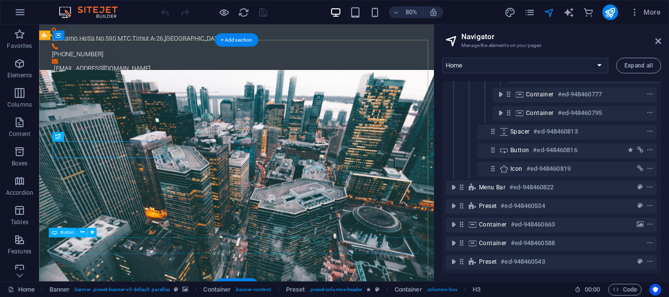
scroll to position [190, 2]
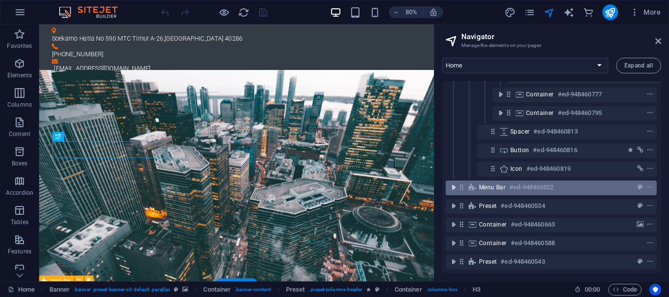
click at [452, 183] on icon "toggle-expand" at bounding box center [454, 188] width 10 height 10
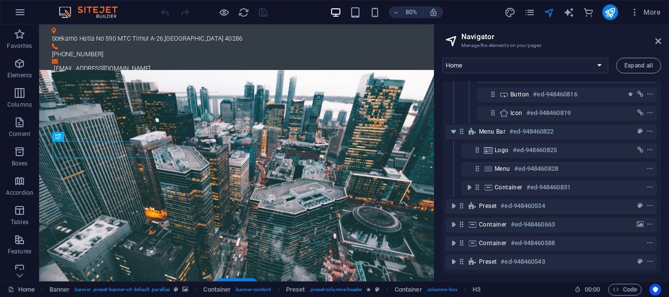
scroll to position [247, 2]
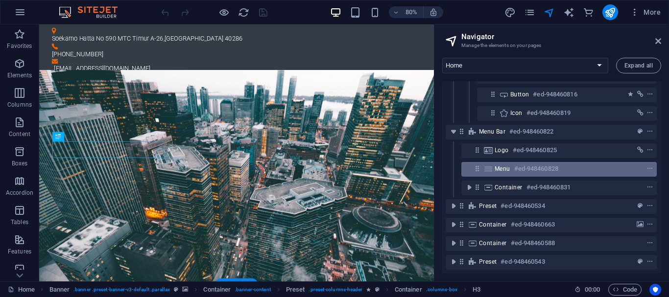
click at [568, 163] on div "Menu #ed-948460828" at bounding box center [551, 169] width 113 height 12
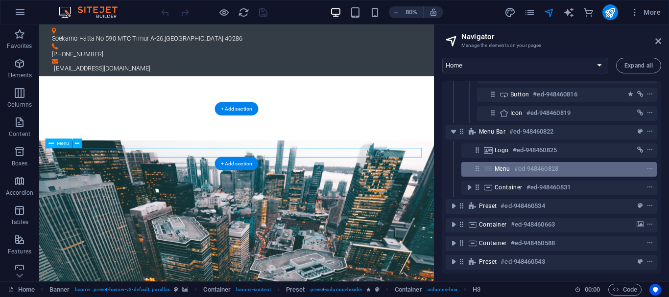
scroll to position [220, 0]
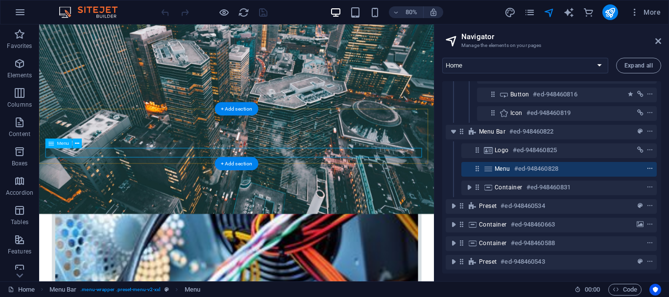
click at [646, 166] on icon "context-menu" at bounding box center [649, 169] width 7 height 7
click at [477, 166] on div "Menu #ed-948460828" at bounding box center [558, 169] width 195 height 15
click at [646, 166] on icon "context-menu" at bounding box center [649, 169] width 7 height 7
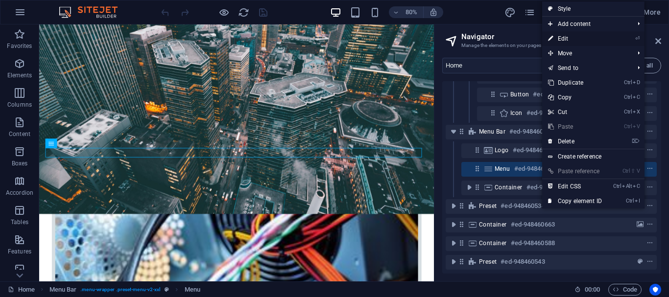
click at [604, 36] on link "⏎ Edit" at bounding box center [575, 38] width 66 height 15
click at [604, 36] on h2 "Navigator" at bounding box center [561, 36] width 200 height 9
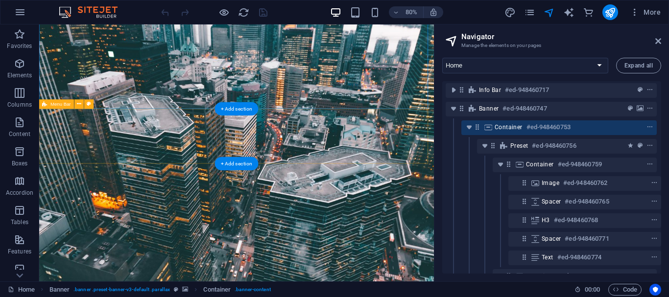
scroll to position [0, 2]
